Goal: Information Seeking & Learning: Learn about a topic

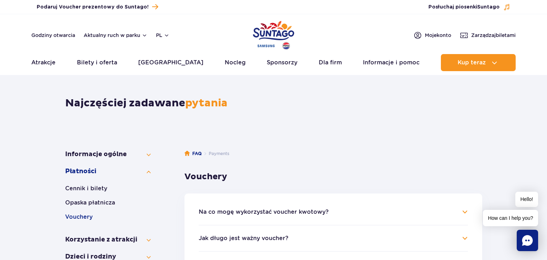
click at [90, 31] on div "Godziny otwarcia Aktualny ruch w parku pl PL EN UA" at bounding box center [100, 35] width 138 height 9
click at [92, 33] on button "Aktualny ruch w parku" at bounding box center [116, 35] width 64 height 6
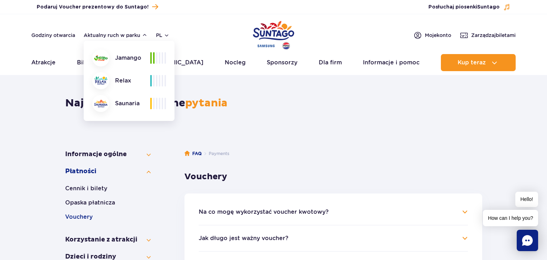
click at [273, 28] on img "Park of Poland" at bounding box center [273, 35] width 41 height 33
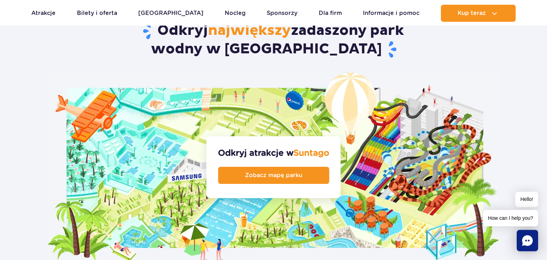
scroll to position [753, 0]
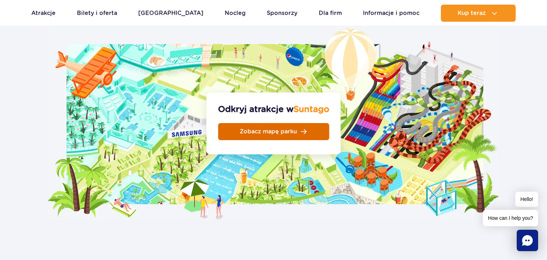
click at [287, 129] on span "Zobacz mapę parku" at bounding box center [268, 132] width 57 height 6
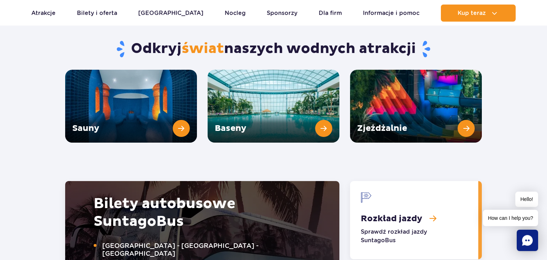
scroll to position [978, 0]
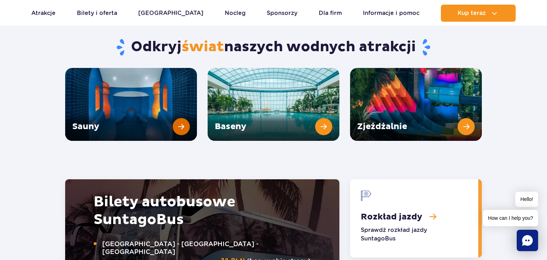
click at [103, 112] on link "Sauny" at bounding box center [131, 104] width 132 height 73
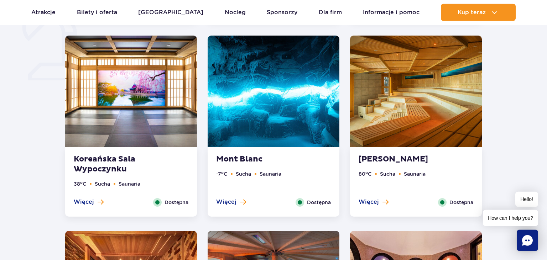
scroll to position [602, 0]
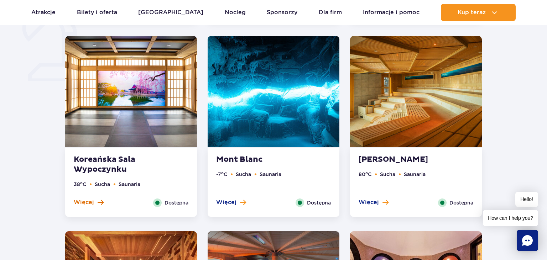
click at [92, 206] on span "Więcej" at bounding box center [84, 203] width 20 height 8
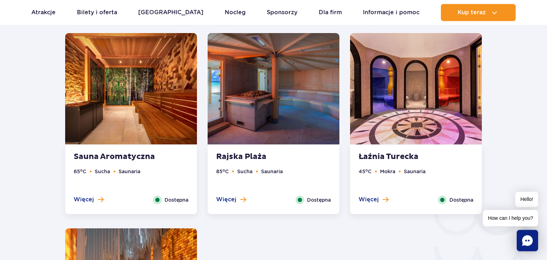
scroll to position [1018, 0]
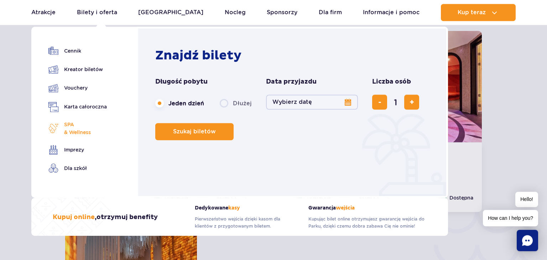
click at [69, 123] on span "SPA & Wellness" at bounding box center [77, 129] width 27 height 16
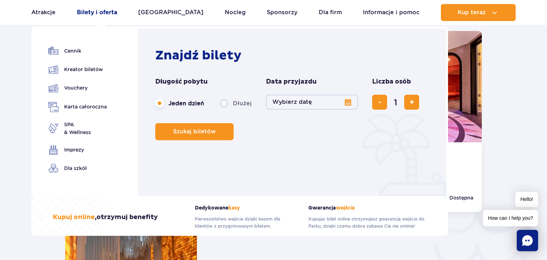
click at [109, 12] on link "Bilety i oferta" at bounding box center [97, 12] width 40 height 17
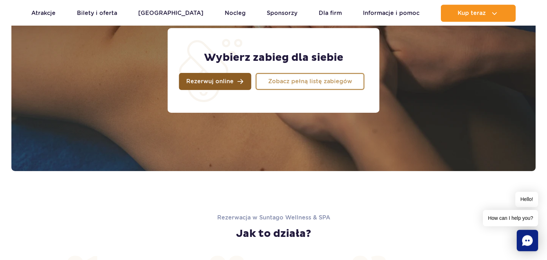
scroll to position [599, 0]
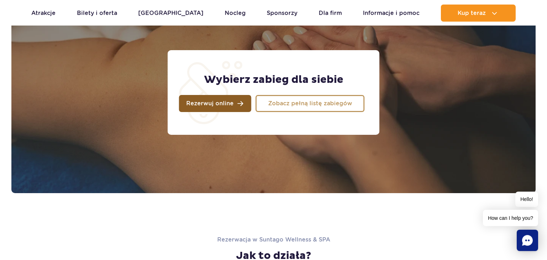
click at [212, 107] on link "Rezerwuj online" at bounding box center [215, 103] width 72 height 17
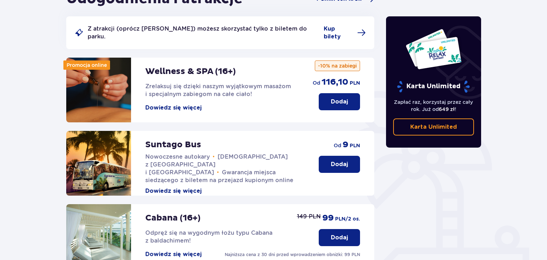
scroll to position [37, 0]
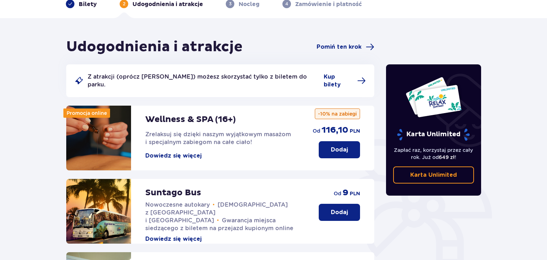
click at [195, 152] on button "Dowiedz się więcej" at bounding box center [173, 156] width 56 height 8
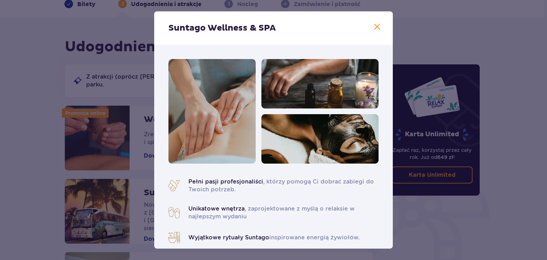
scroll to position [82, 0]
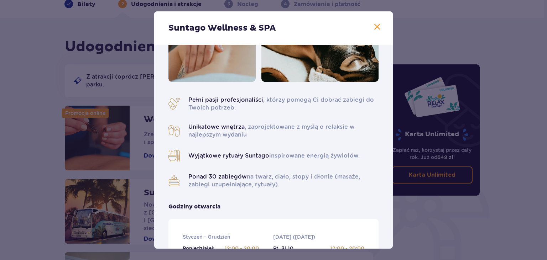
click at [380, 25] on span at bounding box center [377, 27] width 9 height 9
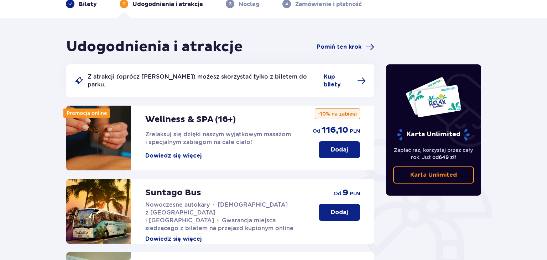
click at [324, 141] on button "Dodaj" at bounding box center [339, 149] width 41 height 17
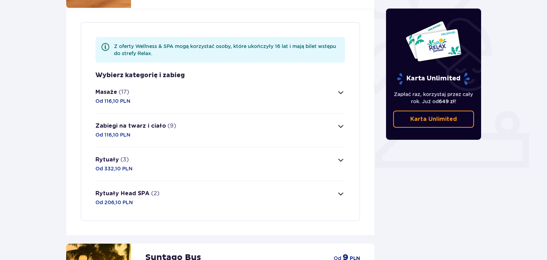
scroll to position [207, 0]
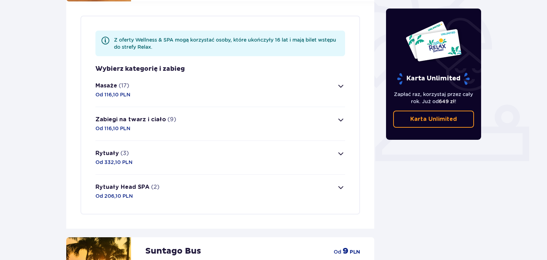
click at [339, 82] on span "button" at bounding box center [341, 86] width 9 height 9
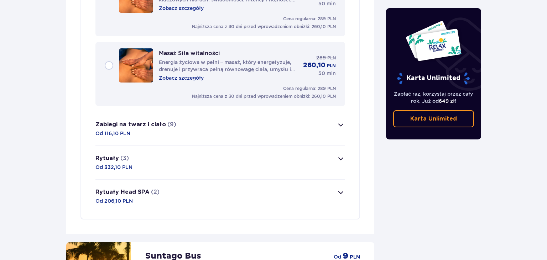
scroll to position [1402, 0]
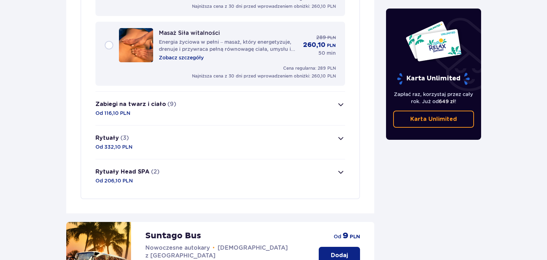
click at [344, 132] on button "Rytuały (3) Od 332,10 PLN" at bounding box center [221, 142] width 250 height 33
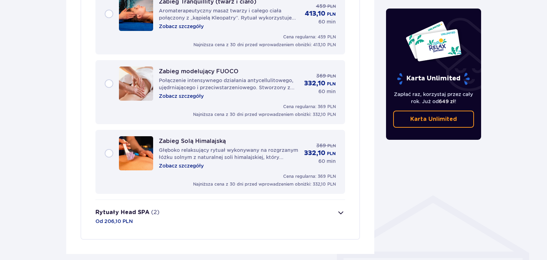
scroll to position [490, 0]
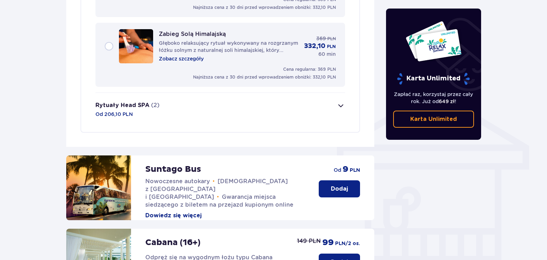
click at [333, 93] on button "Rytuały Head SPA (2) Od 206,10 PLN" at bounding box center [221, 109] width 250 height 33
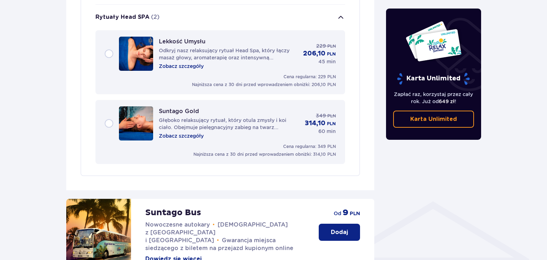
scroll to position [374, 0]
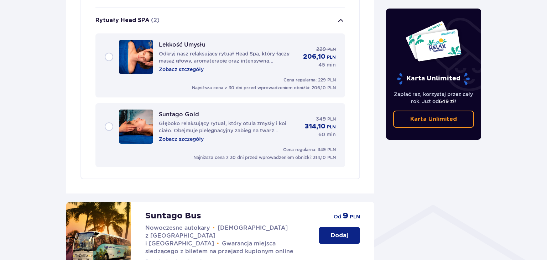
click at [194, 66] on p "Zobacz szczegóły" at bounding box center [181, 69] width 45 height 7
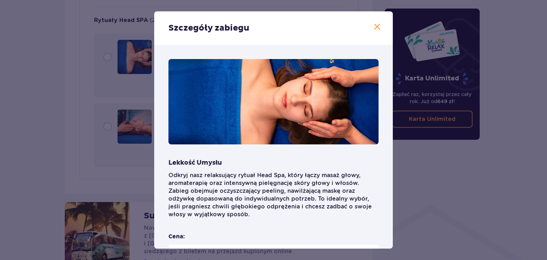
click at [85, 98] on div "Szczegóły zabiegu Lekkość Umysłu Odkryj nasz relaksujący rytuał Head Spa, który…" at bounding box center [273, 130] width 547 height 260
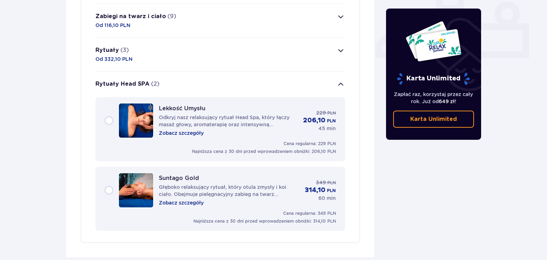
scroll to position [299, 0]
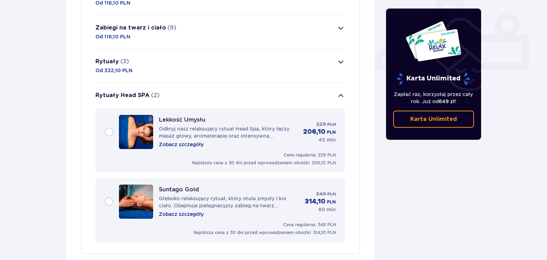
click at [191, 26] on button "Zabiegi na twarz i ciało (9) Od 116,10 PLN" at bounding box center [221, 31] width 250 height 33
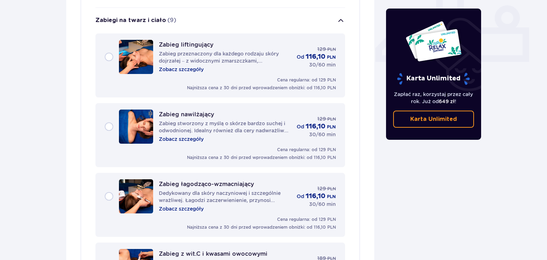
scroll to position [306, 0]
click at [183, 66] on p "Zobacz szczegóły" at bounding box center [181, 69] width 45 height 7
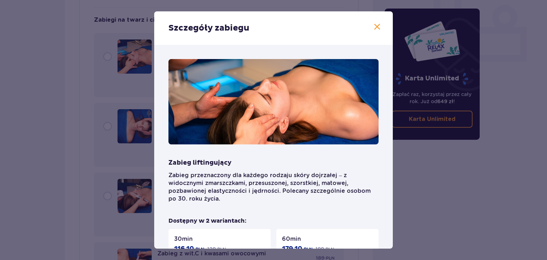
scroll to position [115, 0]
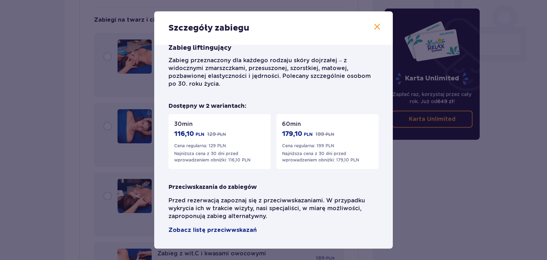
click at [93, 113] on div "Szczegóły zabiegu Zabieg liftingujący Zabieg przeznaczony dla każdego rodzaju s…" at bounding box center [273, 130] width 547 height 260
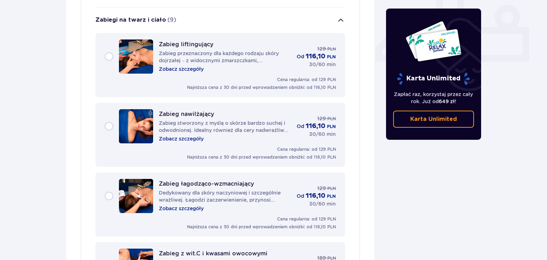
click at [112, 50] on div "Zabieg liftingujący Zabieg przeznaczony dla każdego rodzaju skóry dojrzałej – z…" at bounding box center [220, 57] width 231 height 34
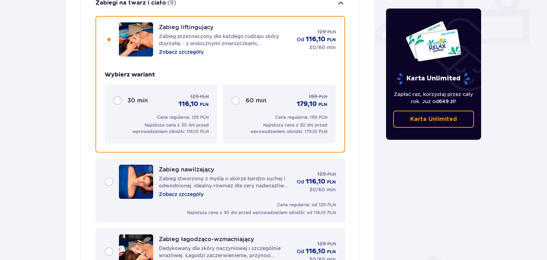
scroll to position [324, 0]
click at [117, 93] on div "30 min 129 PLN 116,10 PLN" at bounding box center [161, 101] width 96 height 16
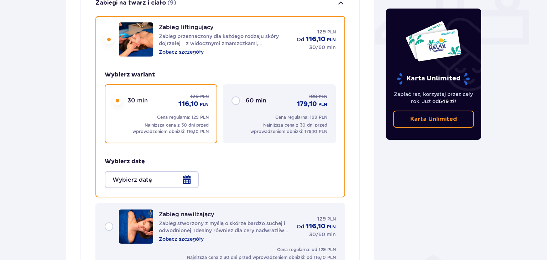
click at [185, 171] on div at bounding box center [152, 179] width 94 height 17
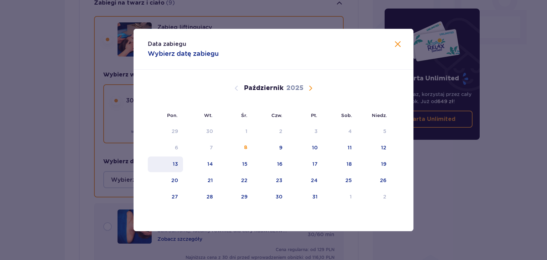
click at [172, 165] on div "13" at bounding box center [165, 165] width 35 height 16
type input "13.10.25"
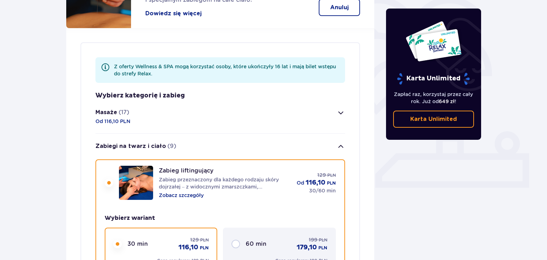
scroll to position [173, 0]
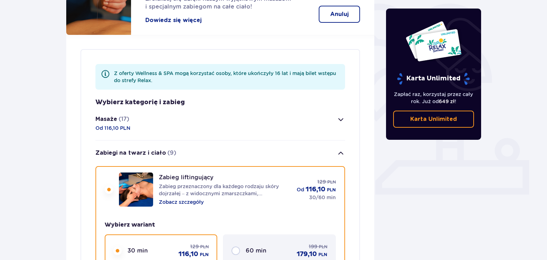
click at [344, 149] on span "button" at bounding box center [341, 153] width 9 height 9
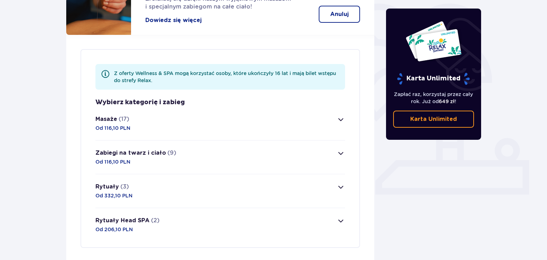
click at [341, 115] on span "button" at bounding box center [341, 119] width 9 height 9
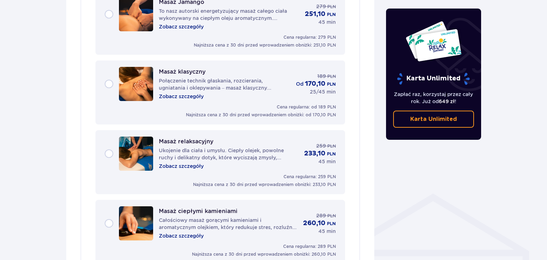
scroll to position [423, 0]
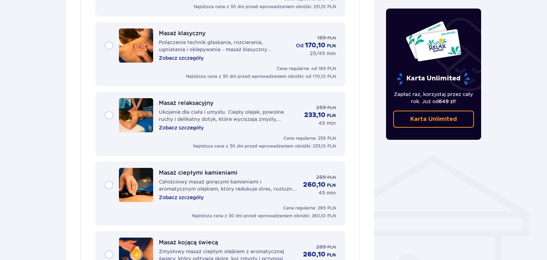
click at [176, 124] on p "Zobacz szczegóły" at bounding box center [181, 127] width 45 height 7
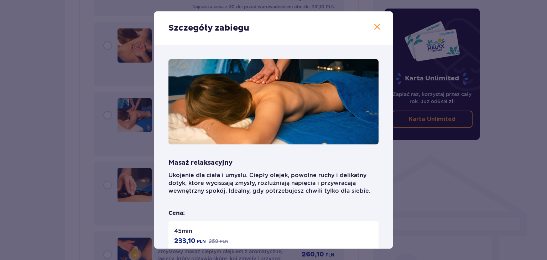
click at [93, 141] on div "Szczegóły zabiegu Masaż relaksacyjny Ukojenie dla ciała i umysłu. Ciepły olejek…" at bounding box center [273, 130] width 547 height 260
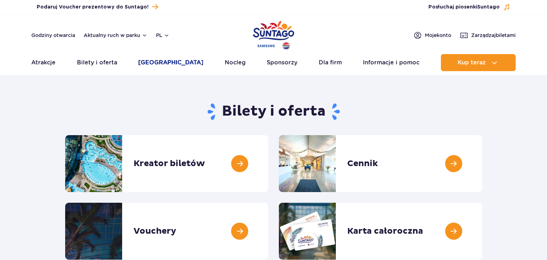
click at [158, 63] on link "[GEOGRAPHIC_DATA]" at bounding box center [170, 62] width 65 height 17
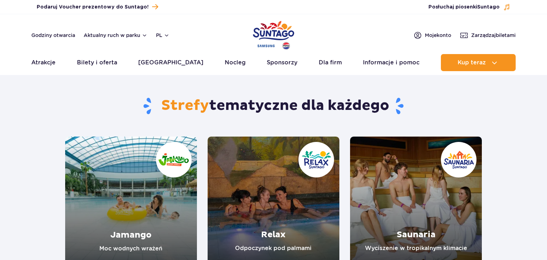
scroll to position [113, 0]
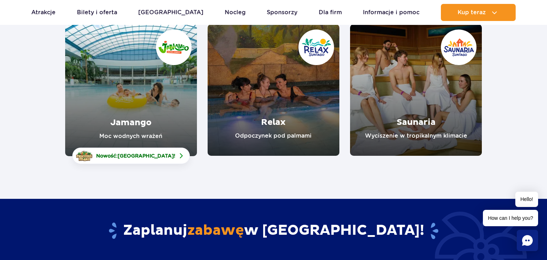
click at [294, 133] on link "Relax" at bounding box center [274, 90] width 132 height 132
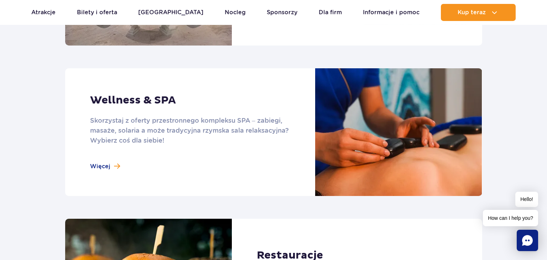
scroll to position [527, 0]
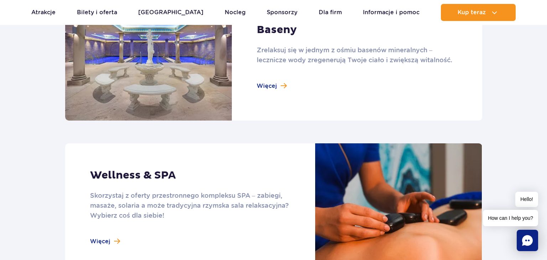
click at [267, 88] on link at bounding box center [273, 57] width 417 height 128
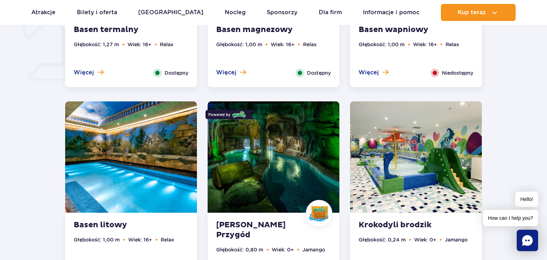
scroll to position [376, 0]
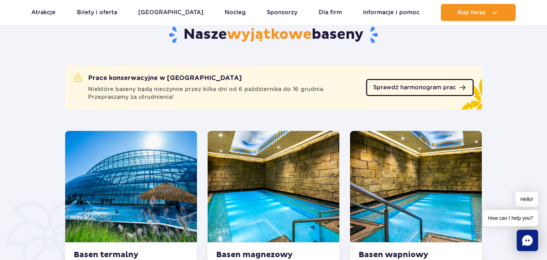
click at [387, 87] on span "Sprawdź harmonogram prac" at bounding box center [414, 88] width 83 height 6
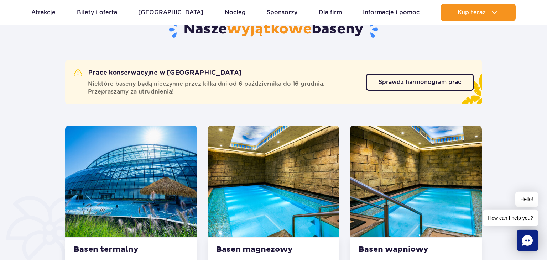
scroll to position [301, 0]
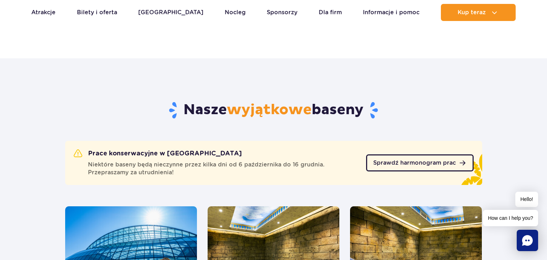
click at [422, 159] on link "Sprawdź harmonogram prac" at bounding box center [420, 163] width 108 height 17
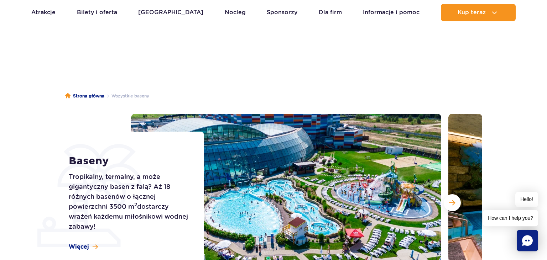
scroll to position [0, 0]
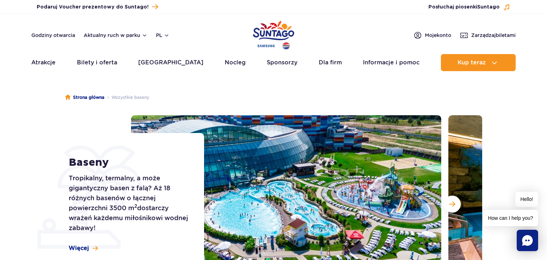
click at [84, 243] on div "Baseny Tropikalny, termalny, a może gigantyczny basen z falą? Aż 18 różnych bas…" at bounding box center [132, 204] width 144 height 143
click at [85, 245] on span "Więcej" at bounding box center [79, 249] width 20 height 8
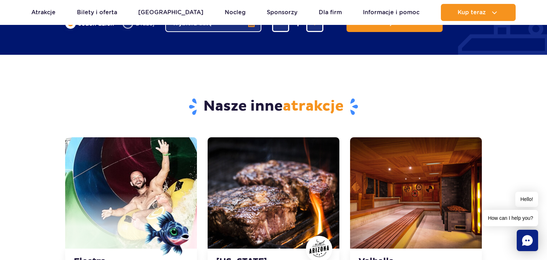
scroll to position [1714, 0]
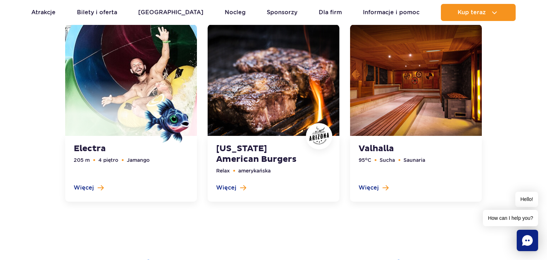
click at [129, 122] on span at bounding box center [131, 109] width 132 height 56
click at [105, 187] on link at bounding box center [131, 114] width 132 height 178
click at [226, 188] on link at bounding box center [274, 114] width 132 height 178
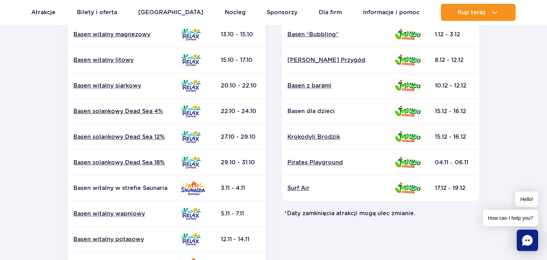
scroll to position [113, 0]
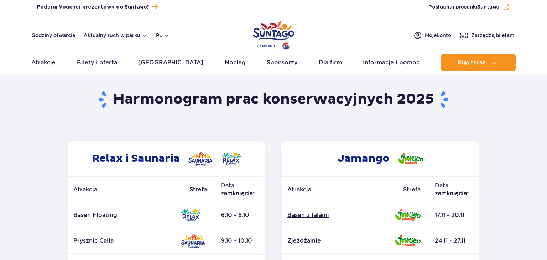
scroll to position [75, 0]
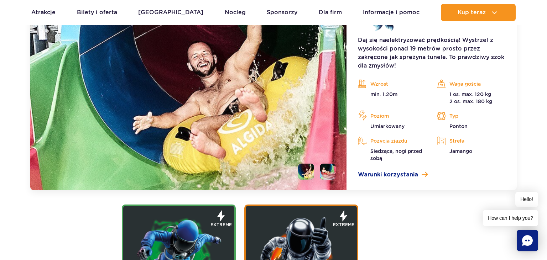
scroll to position [930, 0]
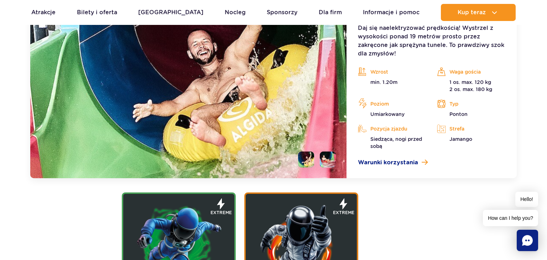
click at [344, 161] on img at bounding box center [188, 71] width 316 height 213
click at [333, 161] on li at bounding box center [328, 160] width 16 height 16
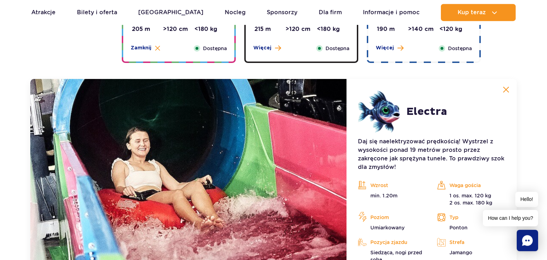
scroll to position [855, 0]
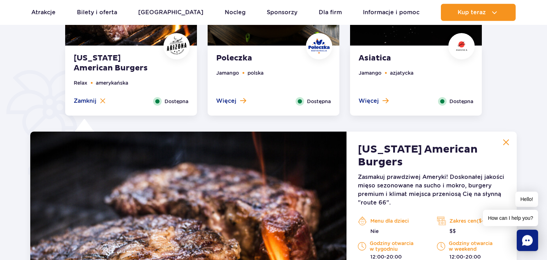
scroll to position [441, 0]
